Goal: Book appointment/travel/reservation

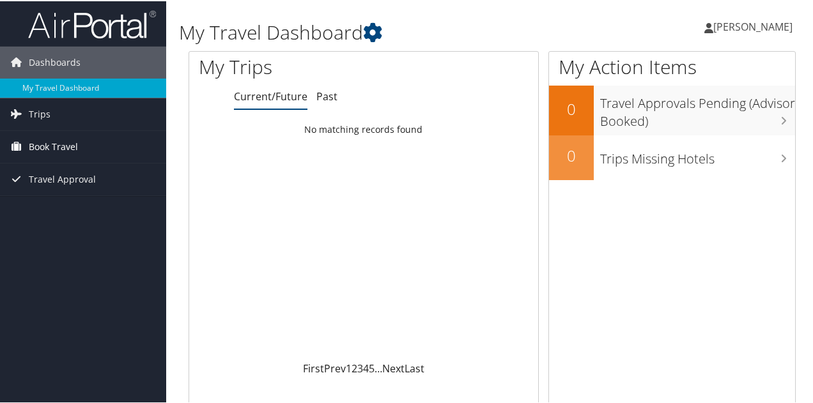
click at [76, 144] on span "Book Travel" at bounding box center [53, 146] width 49 height 32
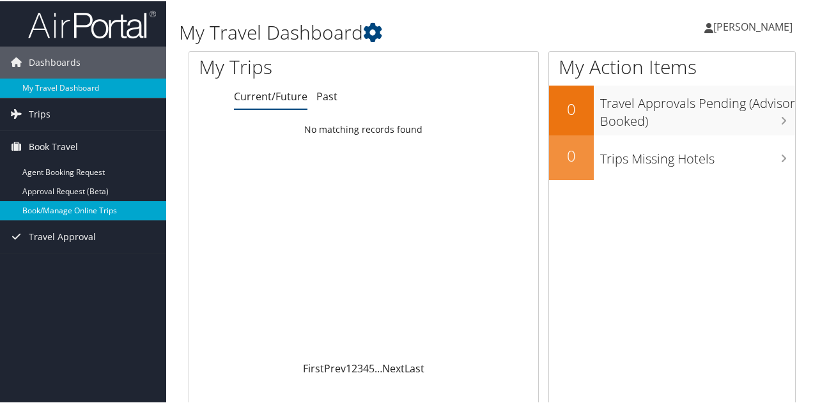
click at [53, 214] on link "Book/Manage Online Trips" at bounding box center [83, 209] width 166 height 19
